Goal: Task Accomplishment & Management: Manage account settings

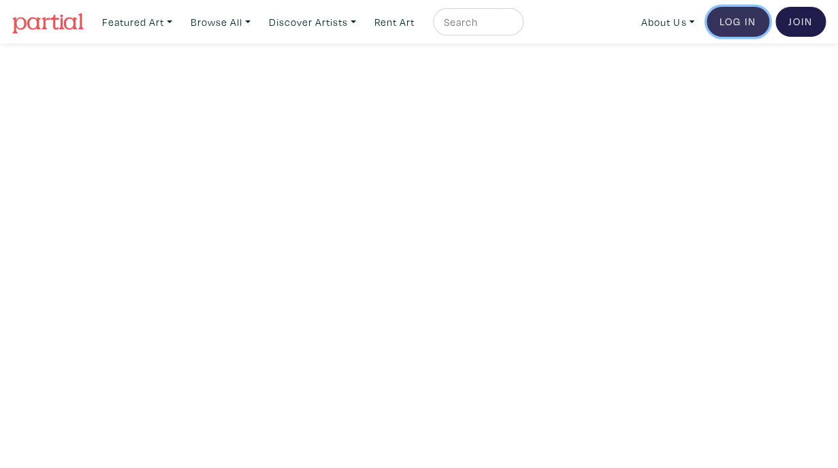
click at [736, 22] on link "Log In" at bounding box center [738, 22] width 63 height 30
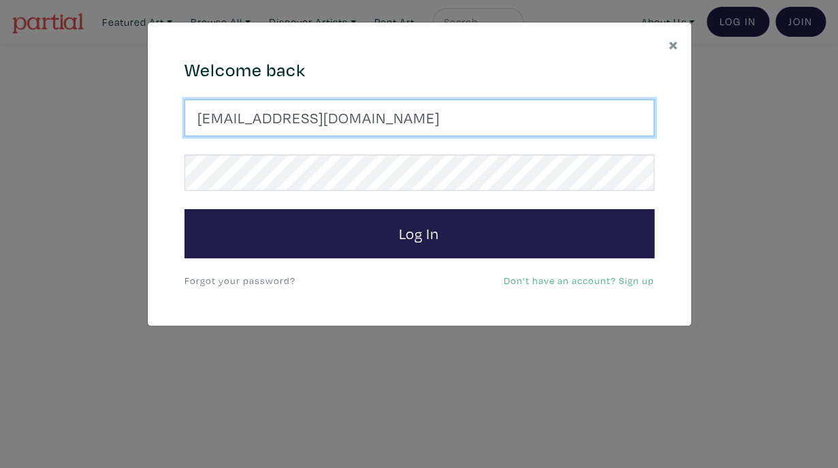
click at [328, 123] on input "strtistx@gmail.com" at bounding box center [420, 117] width 470 height 37
type input "strtistx@gmail."
click at [328, 123] on input "strtistx@gmail." at bounding box center [420, 117] width 470 height 37
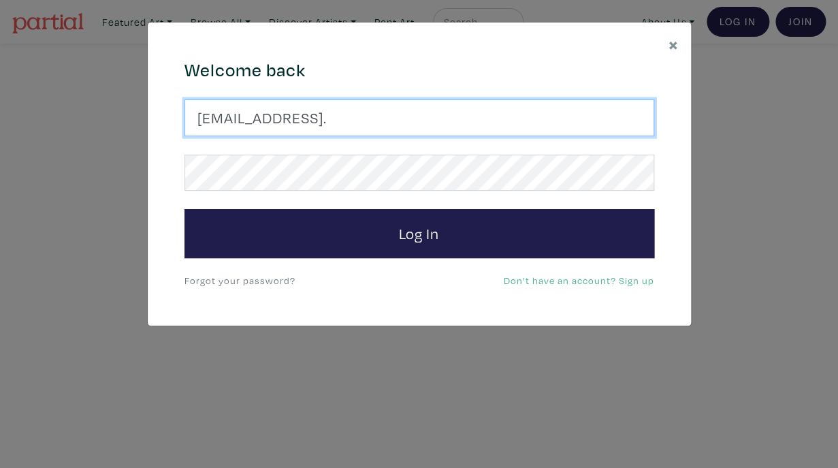
click at [328, 123] on input "strtistx@gmail." at bounding box center [420, 117] width 470 height 37
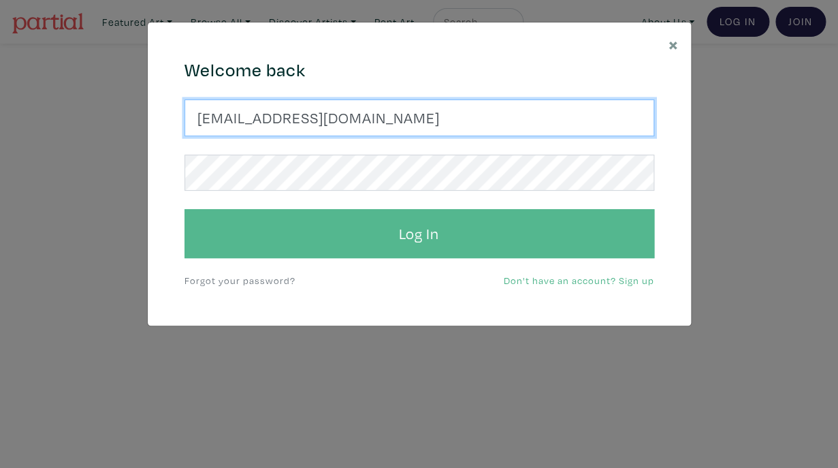
type input "abulkarimsara@hotmail.com"
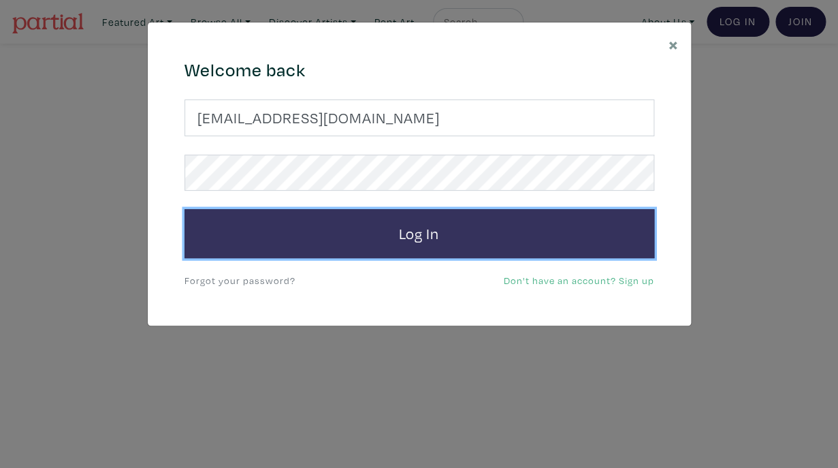
click at [322, 229] on button "Log In" at bounding box center [420, 233] width 470 height 49
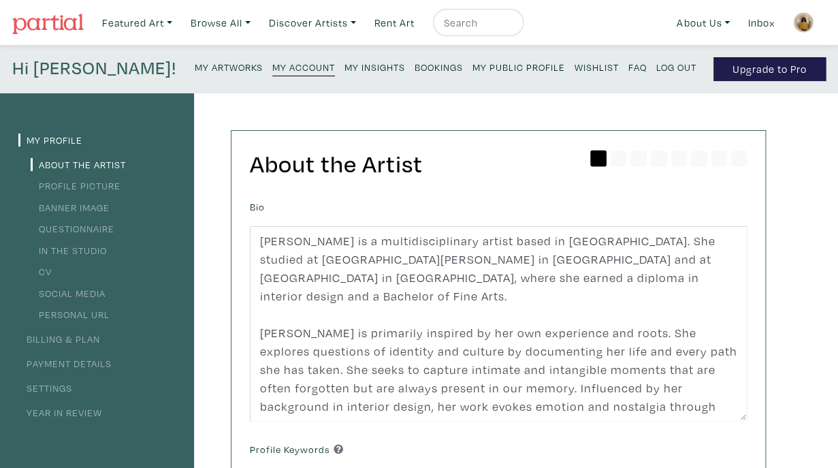
click at [195, 68] on small "My Artworks" at bounding box center [229, 67] width 68 height 13
